Goal: Navigation & Orientation: Understand site structure

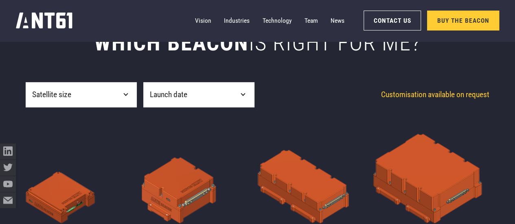
scroll to position [257, 0]
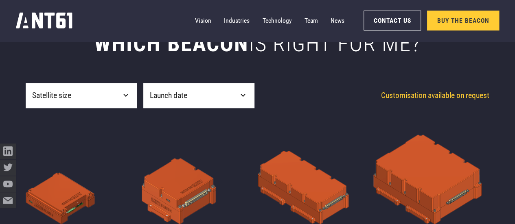
click at [215, 92] on div "Launch date" at bounding box center [198, 96] width 111 height 26
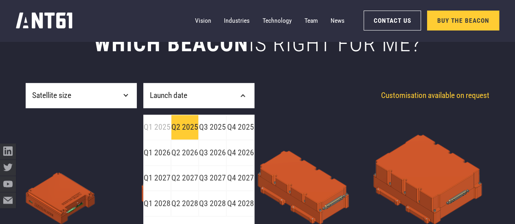
click at [186, 131] on link "Q2 2025" at bounding box center [185, 128] width 28 height 26
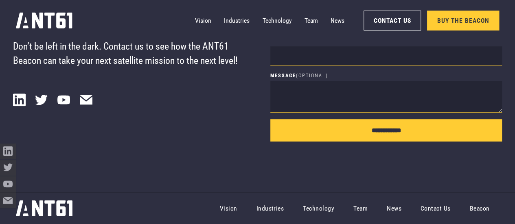
scroll to position [4840, 0]
click at [312, 25] on link "Team" at bounding box center [310, 21] width 13 height 16
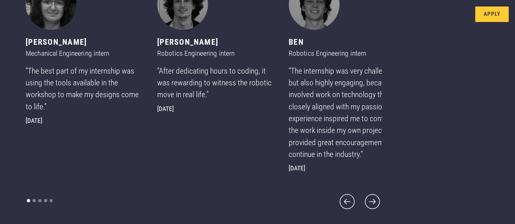
scroll to position [499, 0]
click at [363, 206] on icon "next slide" at bounding box center [372, 201] width 19 height 19
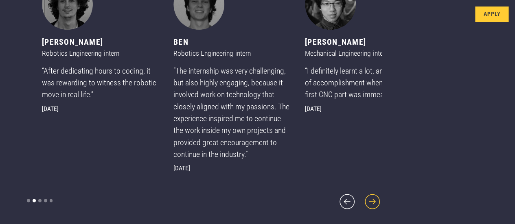
click at [363, 206] on icon "next slide" at bounding box center [372, 201] width 19 height 19
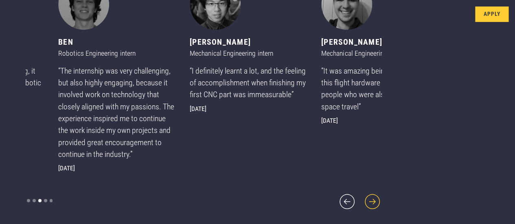
click at [365, 202] on icon "next slide" at bounding box center [372, 202] width 15 height 15
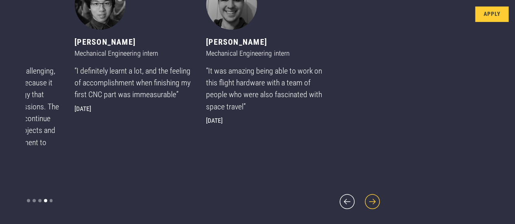
click at [365, 202] on icon "next slide" at bounding box center [372, 202] width 15 height 15
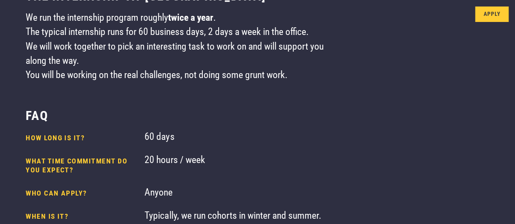
scroll to position [57, 0]
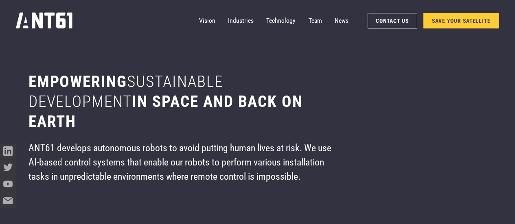
scroll to position [2692, 0]
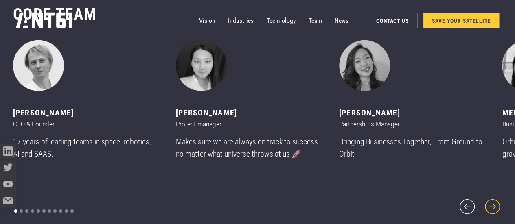
click at [488, 201] on icon "next slide" at bounding box center [492, 206] width 19 height 19
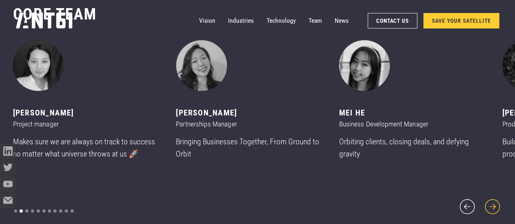
click at [488, 201] on icon "next slide" at bounding box center [492, 206] width 19 height 19
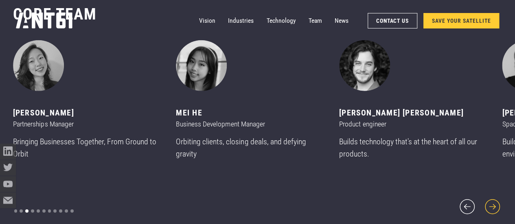
click at [488, 201] on icon "next slide" at bounding box center [492, 206] width 19 height 19
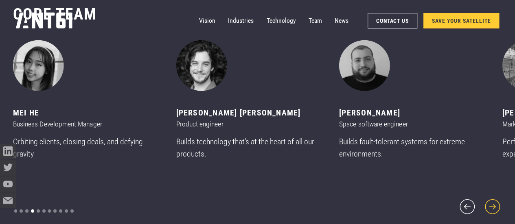
click at [488, 201] on icon "next slide" at bounding box center [492, 206] width 19 height 19
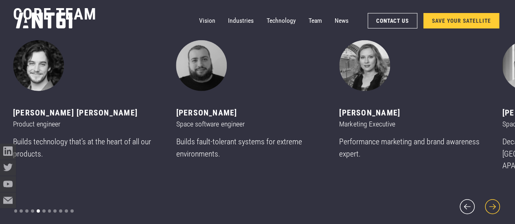
click at [488, 201] on icon "next slide" at bounding box center [492, 206] width 19 height 19
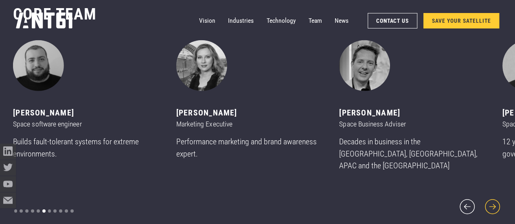
click at [488, 201] on icon "next slide" at bounding box center [492, 206] width 19 height 19
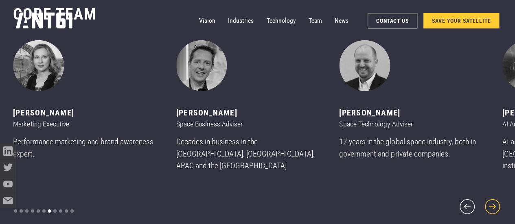
click at [488, 201] on icon "next slide" at bounding box center [492, 206] width 19 height 19
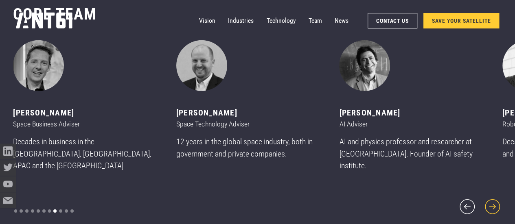
click at [488, 201] on icon "next slide" at bounding box center [492, 206] width 19 height 19
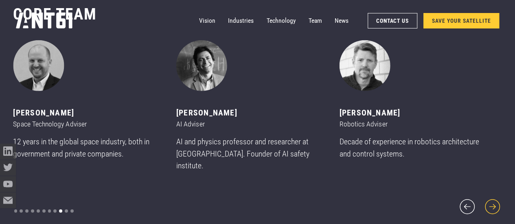
click at [488, 201] on icon "next slide" at bounding box center [492, 206] width 19 height 19
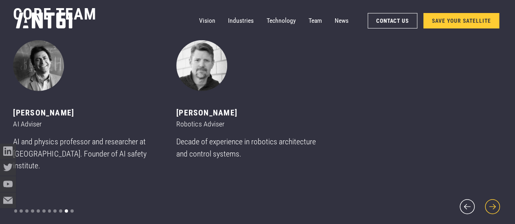
click at [488, 201] on icon "next slide" at bounding box center [492, 206] width 19 height 19
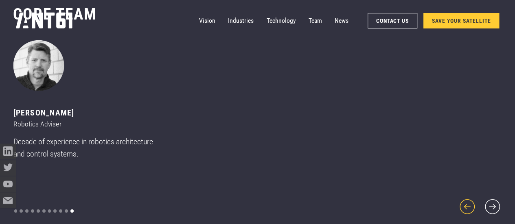
click at [473, 202] on icon "previous slide" at bounding box center [466, 206] width 19 height 19
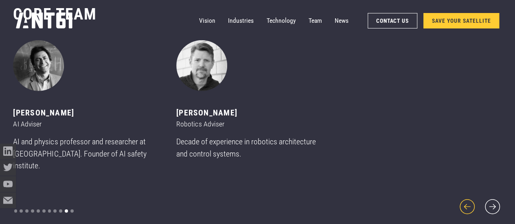
click at [473, 202] on icon "previous slide" at bounding box center [466, 206] width 19 height 19
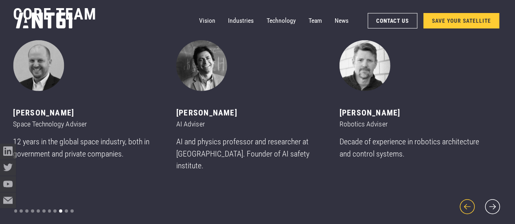
click at [473, 202] on icon "previous slide" at bounding box center [466, 206] width 19 height 19
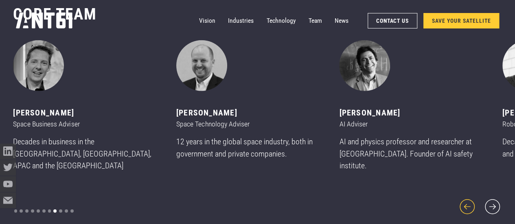
click at [473, 202] on icon "previous slide" at bounding box center [466, 206] width 19 height 19
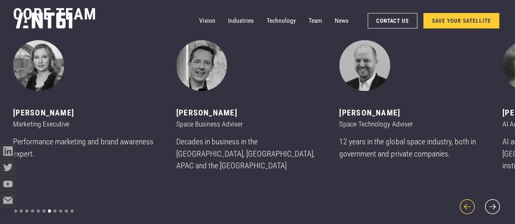
click at [473, 202] on icon "previous slide" at bounding box center [466, 206] width 19 height 19
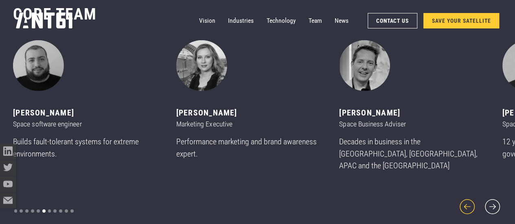
click at [473, 202] on icon "previous slide" at bounding box center [466, 206] width 19 height 19
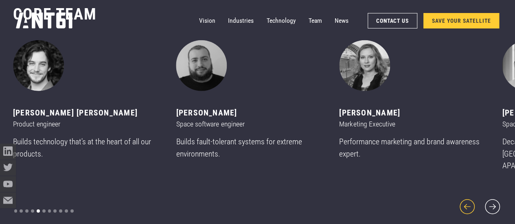
click at [473, 202] on icon "previous slide" at bounding box center [466, 206] width 19 height 19
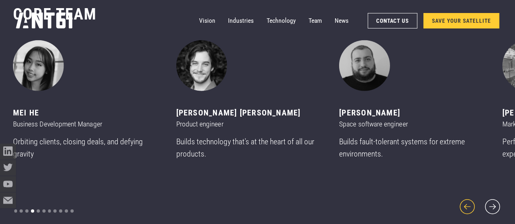
click at [473, 202] on icon "previous slide" at bounding box center [466, 206] width 19 height 19
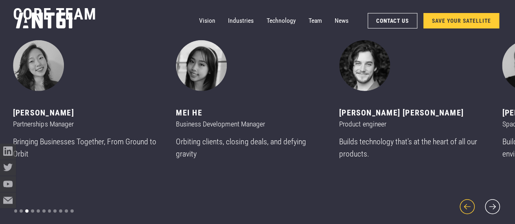
click at [473, 202] on icon "previous slide" at bounding box center [466, 206] width 19 height 19
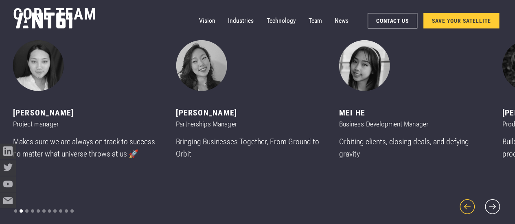
click at [473, 202] on icon "previous slide" at bounding box center [466, 206] width 19 height 19
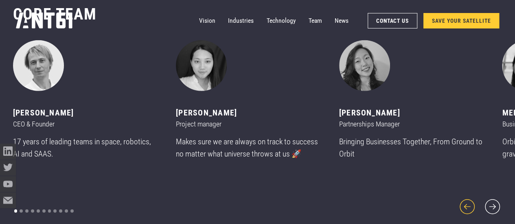
click at [473, 202] on icon "previous slide" at bounding box center [466, 206] width 19 height 19
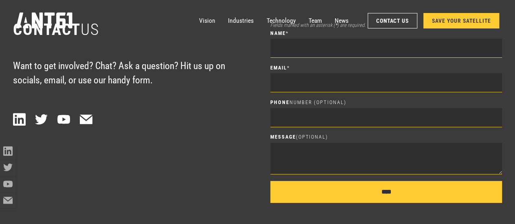
scroll to position [3234, 0]
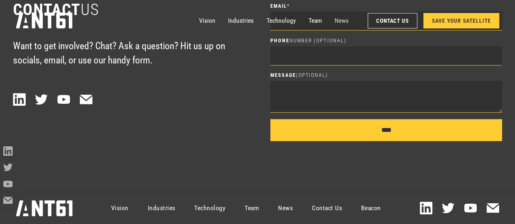
click at [342, 17] on link "News" at bounding box center [342, 21] width 14 height 16
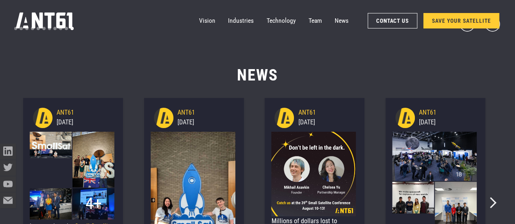
scroll to position [46, 0]
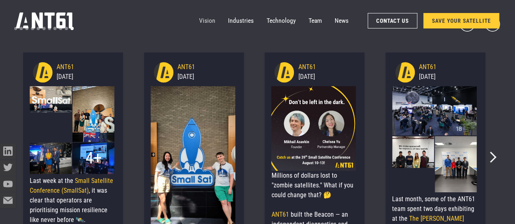
click at [205, 17] on link "Vision" at bounding box center [207, 21] width 16 height 16
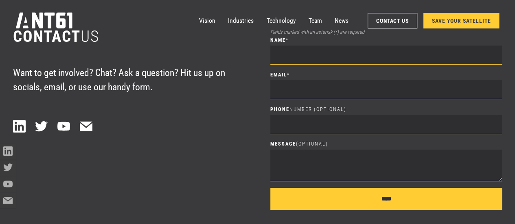
scroll to position [3234, 0]
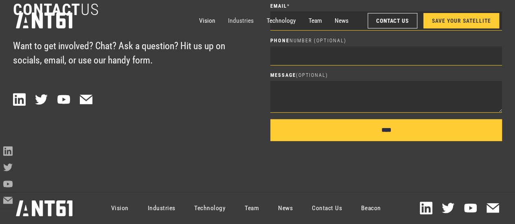
click at [245, 22] on link "Industries" at bounding box center [241, 21] width 26 height 16
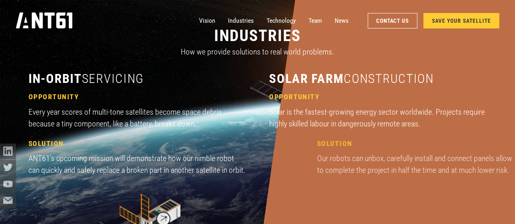
scroll to position [763, 0]
